Goal: Information Seeking & Learning: Find specific page/section

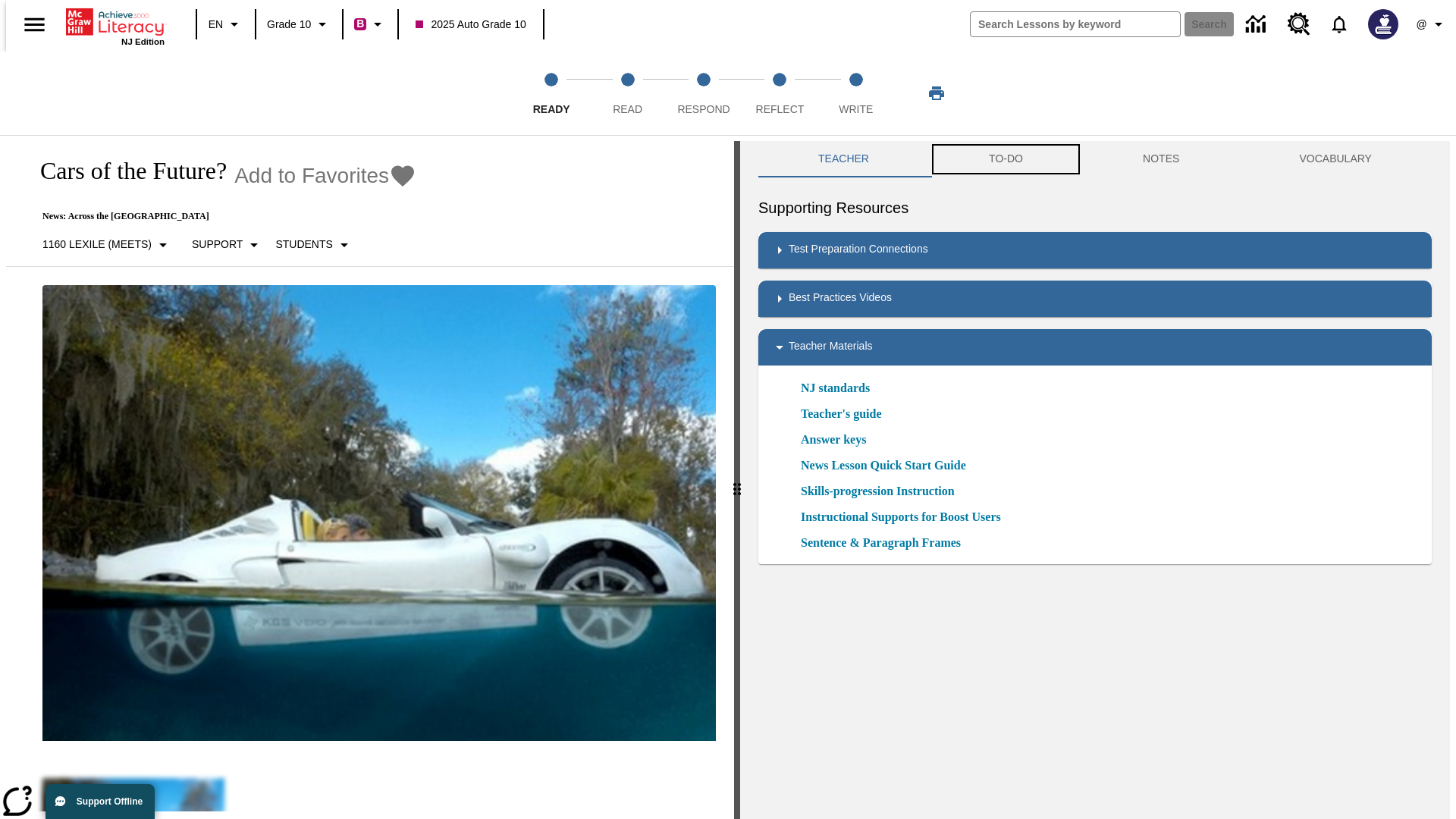
click at [1005, 160] on button "TO-DO" at bounding box center [1006, 159] width 154 height 36
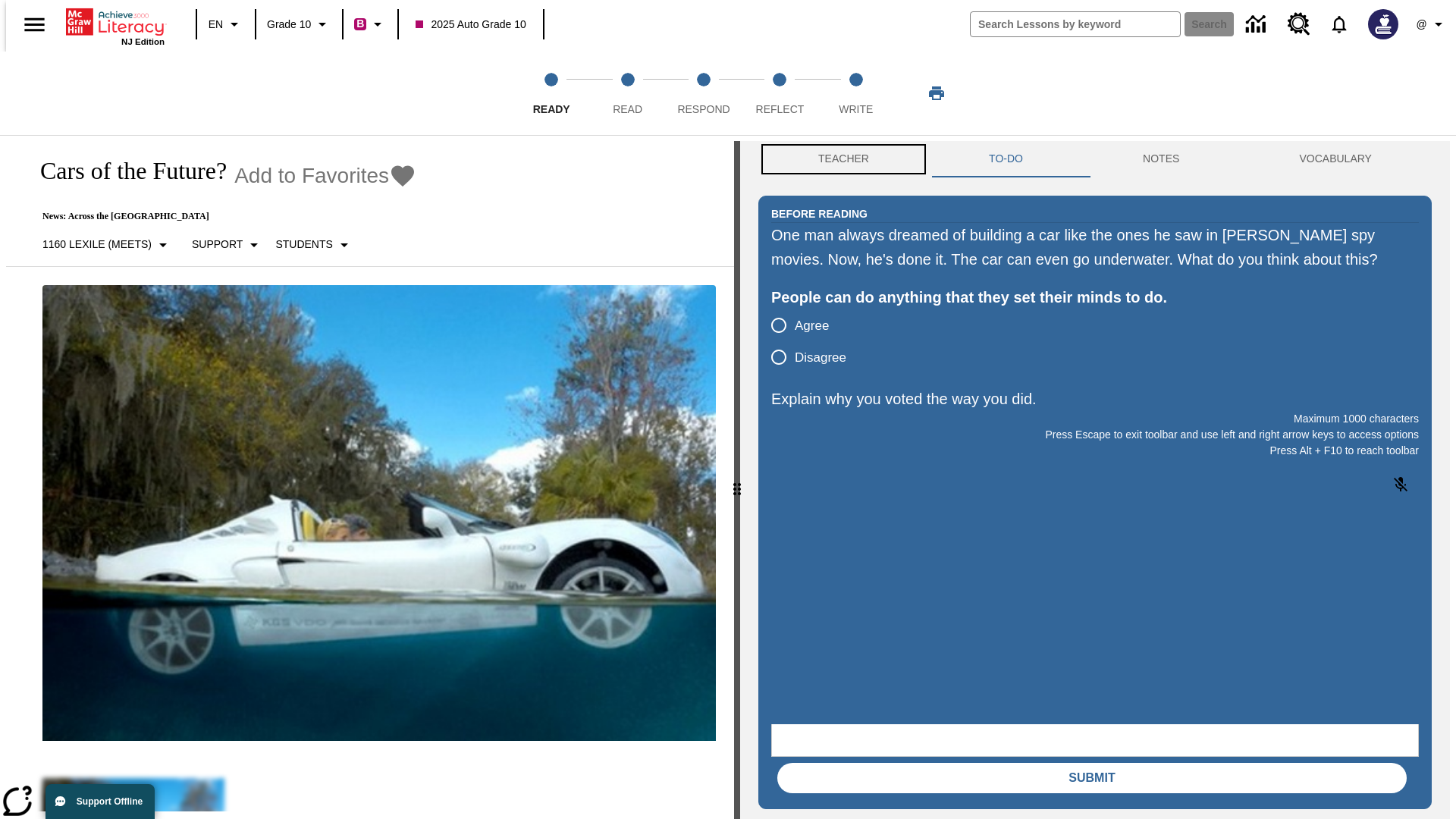
scroll to position [1, 0]
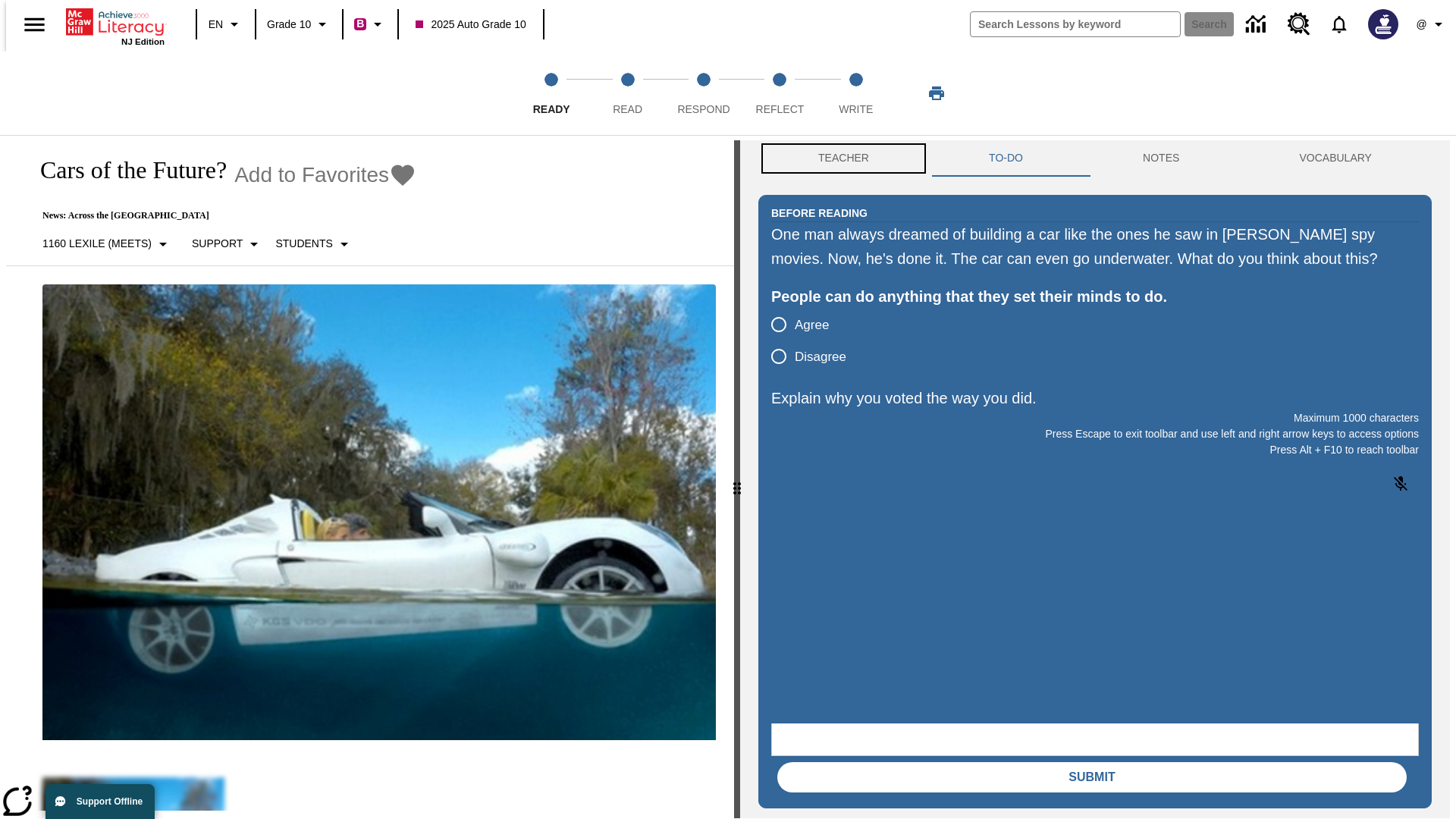
click at [839, 160] on button "Teacher" at bounding box center [844, 158] width 171 height 36
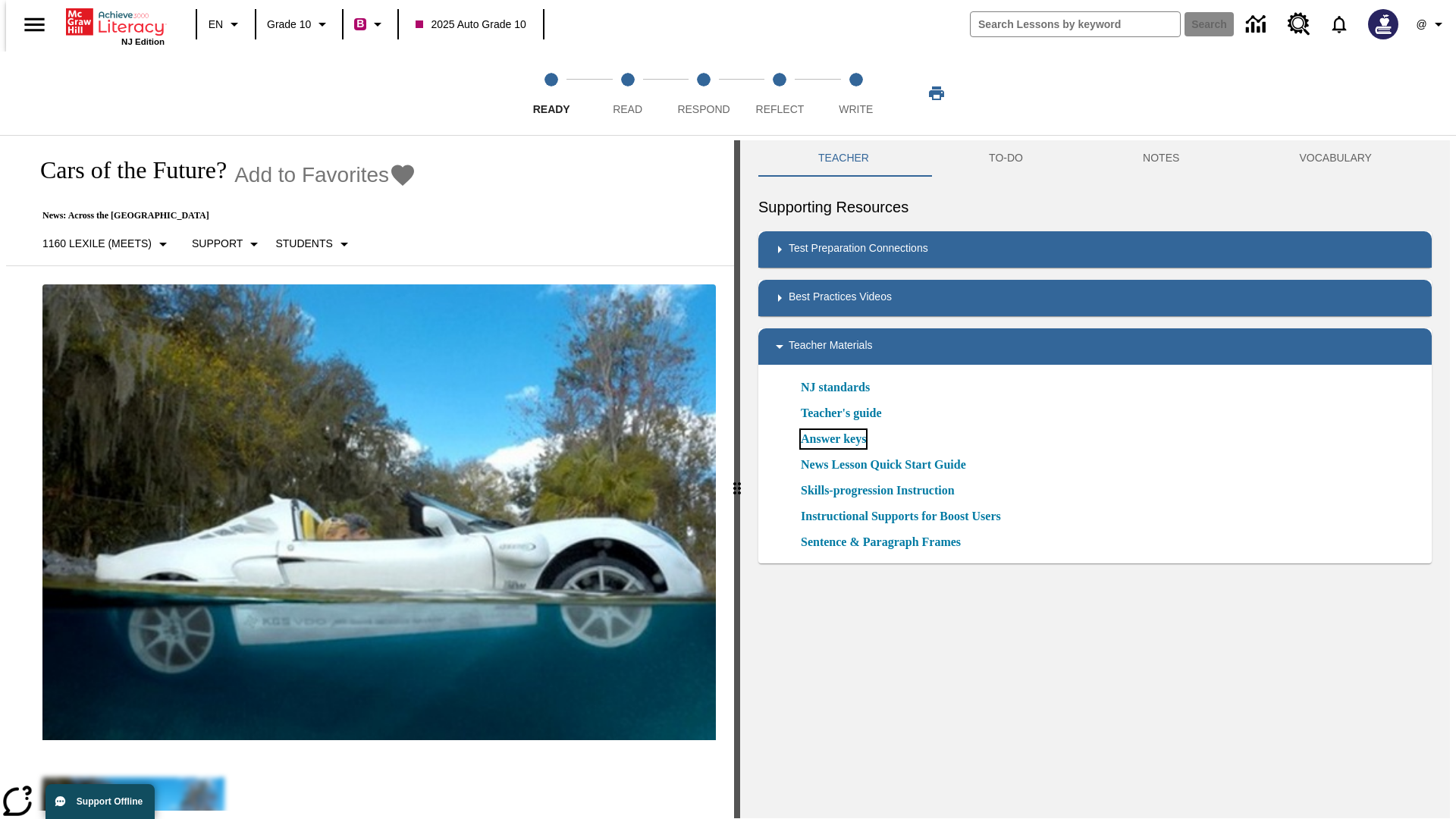
click at [833, 439] on link "Answer keys" at bounding box center [834, 439] width 65 height 18
click at [627, 93] on span "Read" at bounding box center [628, 102] width 29 height 27
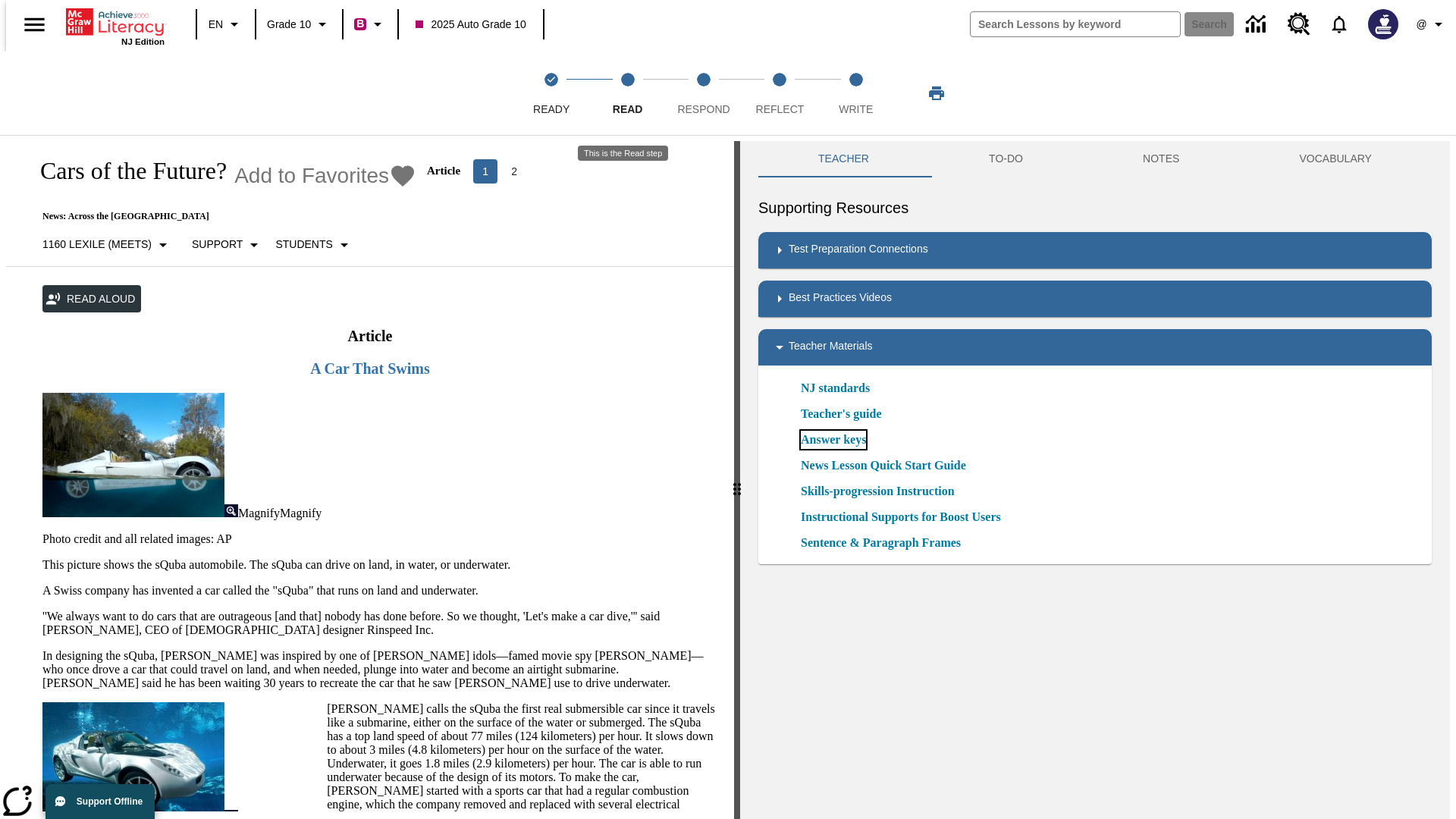
click at [833, 440] on link "Answer keys" at bounding box center [834, 439] width 65 height 18
click at [704, 93] on span "Respond" at bounding box center [704, 102] width 52 height 27
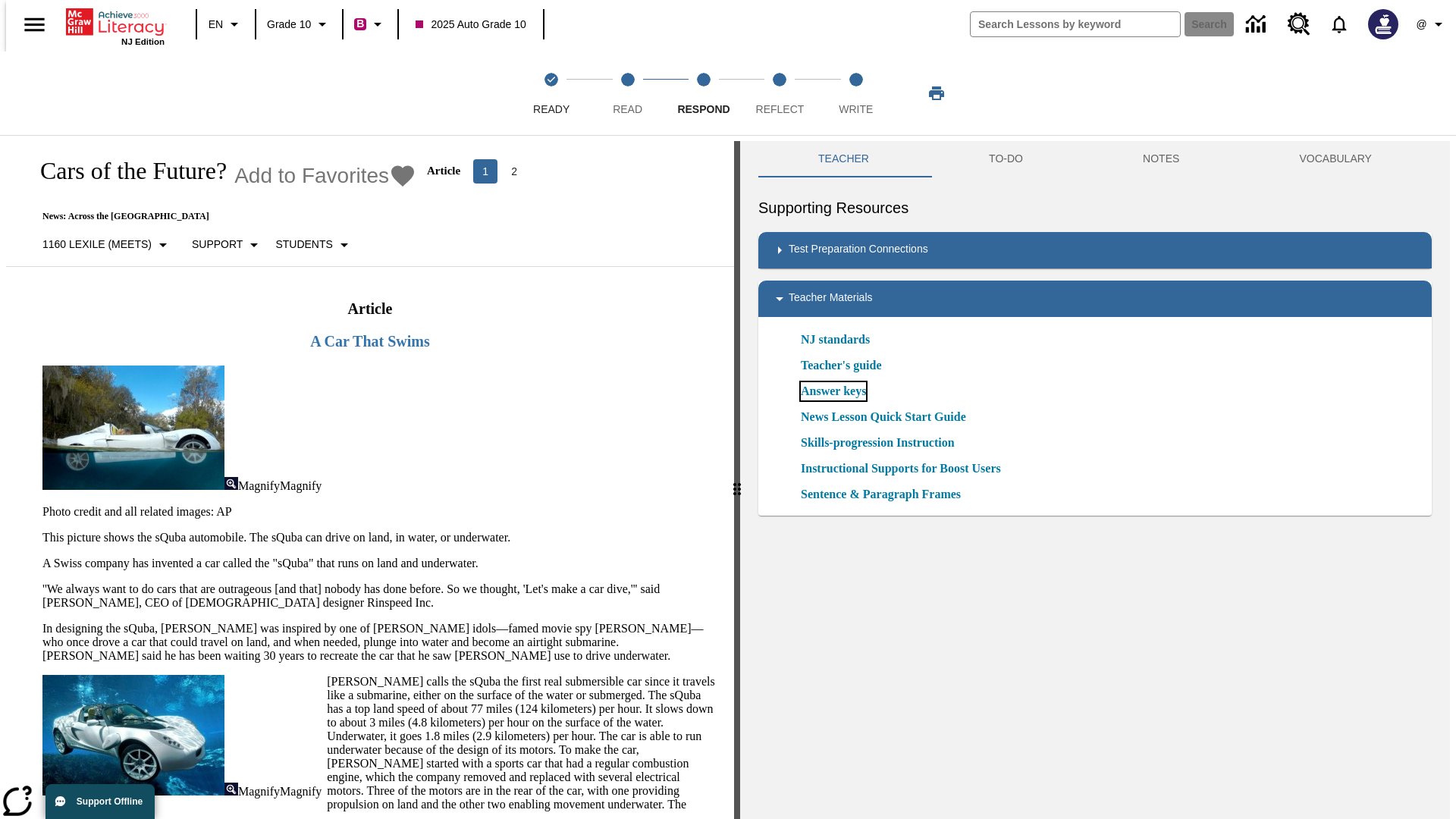
click at [833, 391] on link "Answer keys" at bounding box center [834, 391] width 65 height 18
